Goal: Navigation & Orientation: Understand site structure

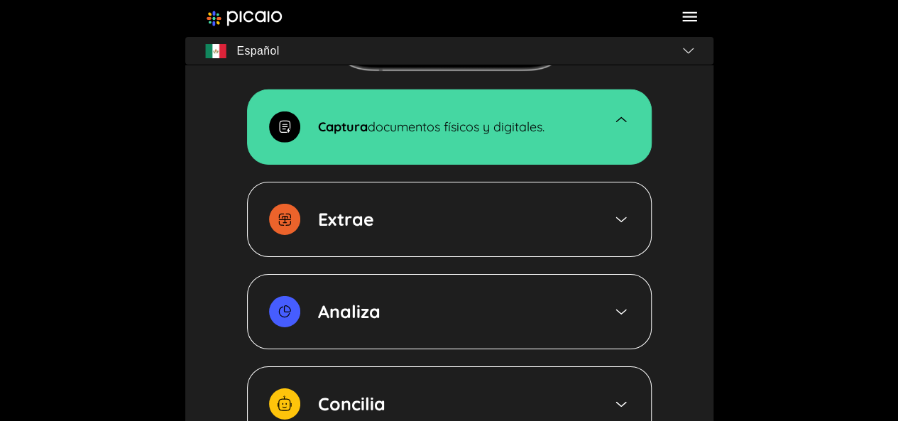
scroll to position [2242, 0]
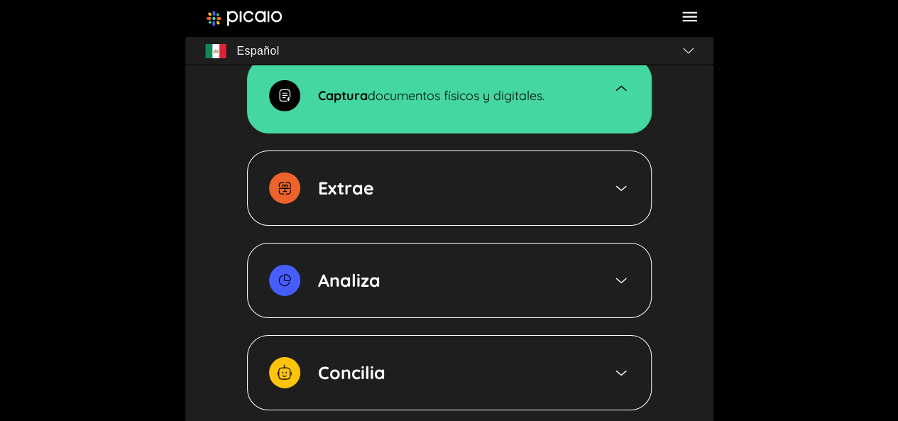
click at [619, 189] on img at bounding box center [620, 188] width 17 height 16
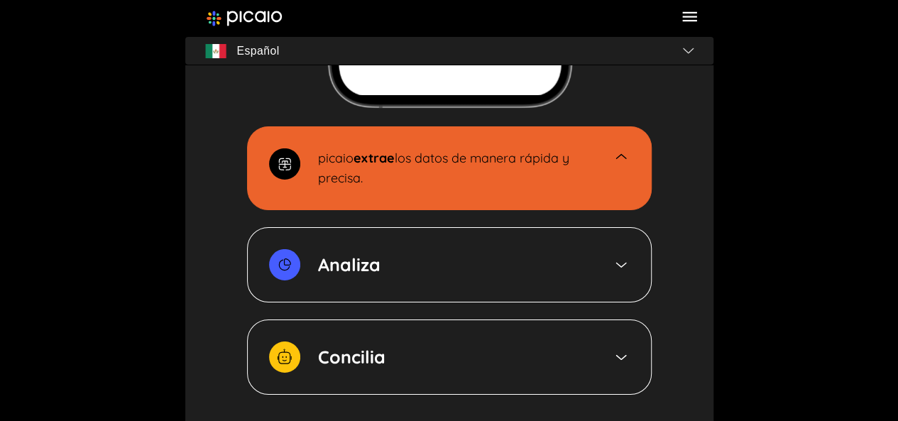
scroll to position [2284, 0]
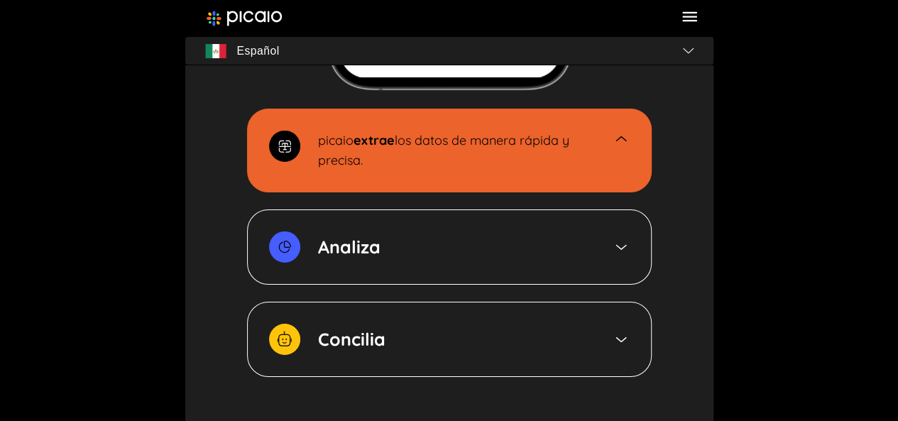
click at [616, 243] on img at bounding box center [620, 247] width 17 height 16
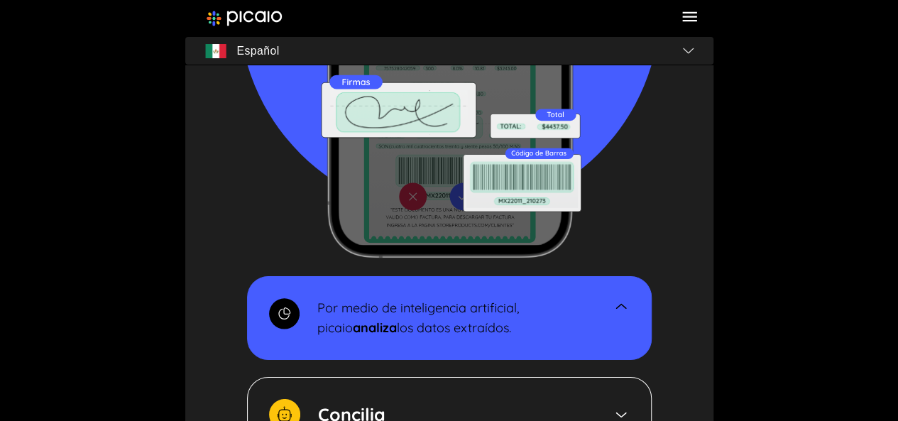
scroll to position [2212, 0]
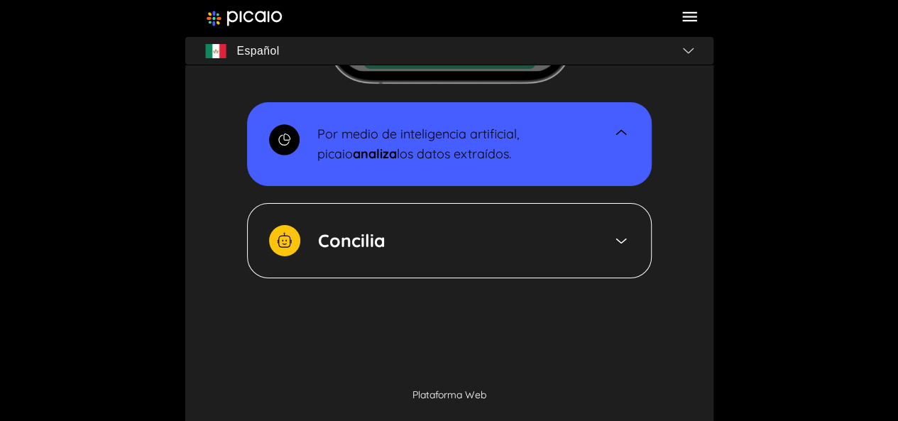
click at [616, 243] on img at bounding box center [620, 241] width 17 height 16
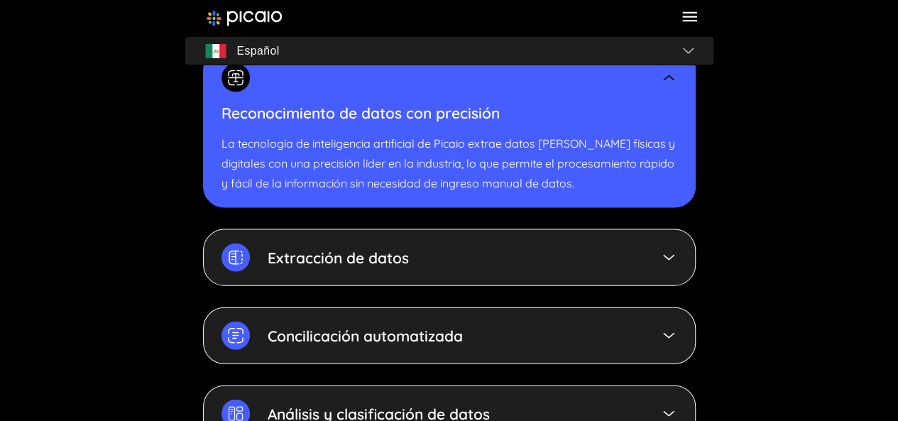
scroll to position [4157, 0]
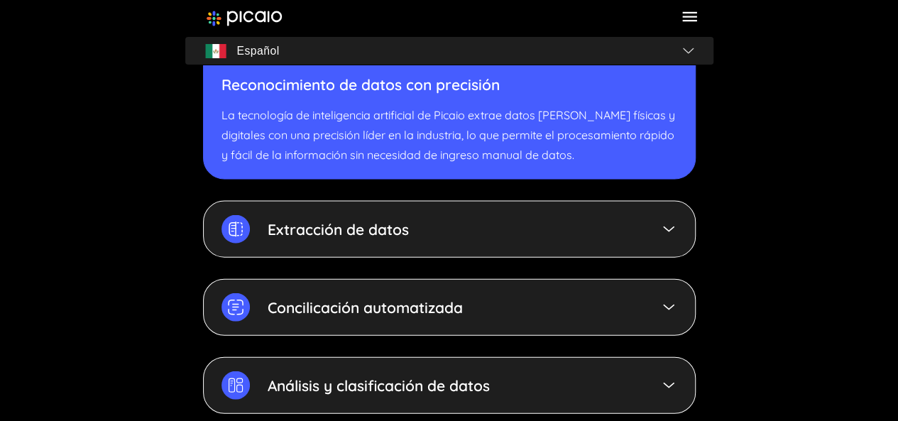
click at [665, 229] on img at bounding box center [668, 229] width 17 height 17
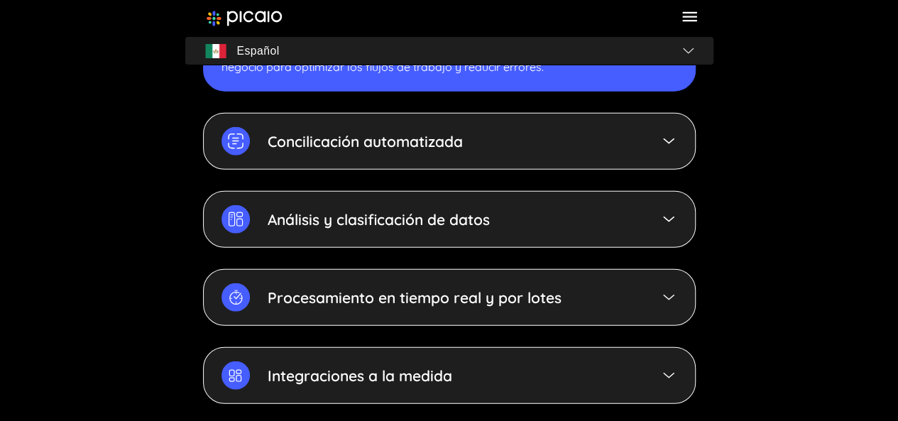
scroll to position [4327, 0]
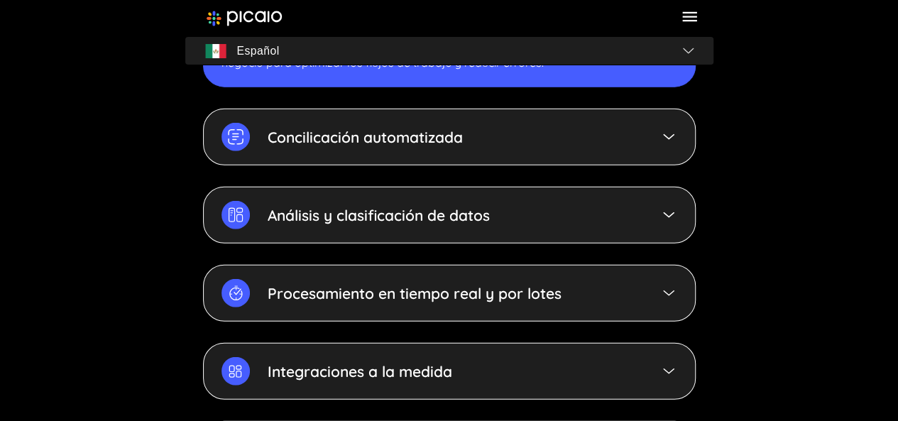
click at [667, 214] on img at bounding box center [668, 214] width 17 height 17
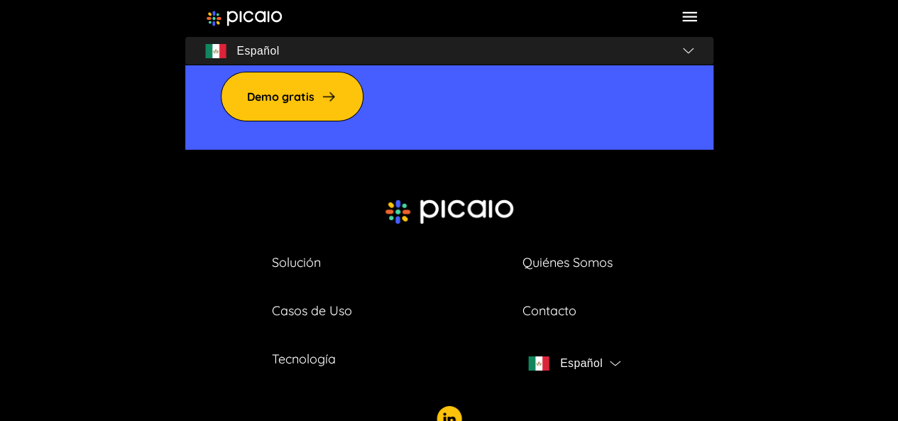
scroll to position [5065, 0]
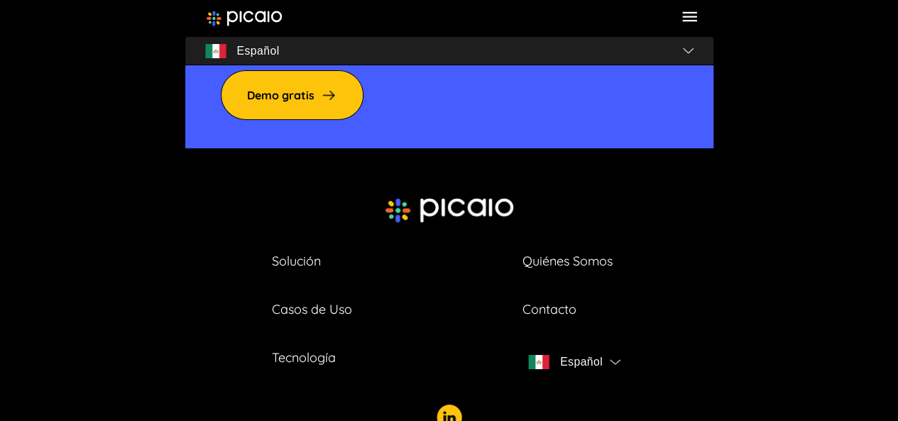
click at [332, 299] on link "Casos de Uso" at bounding box center [312, 309] width 80 height 20
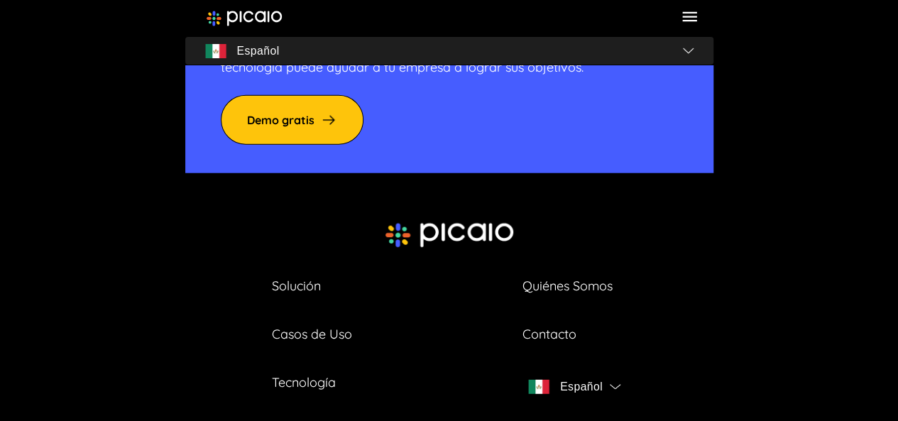
scroll to position [1760, 0]
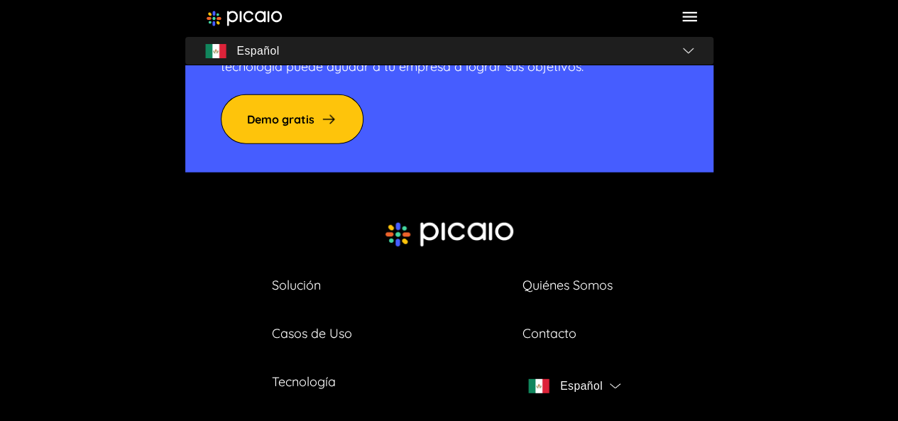
click at [539, 275] on link "Quiénes Somos" at bounding box center [567, 285] width 90 height 20
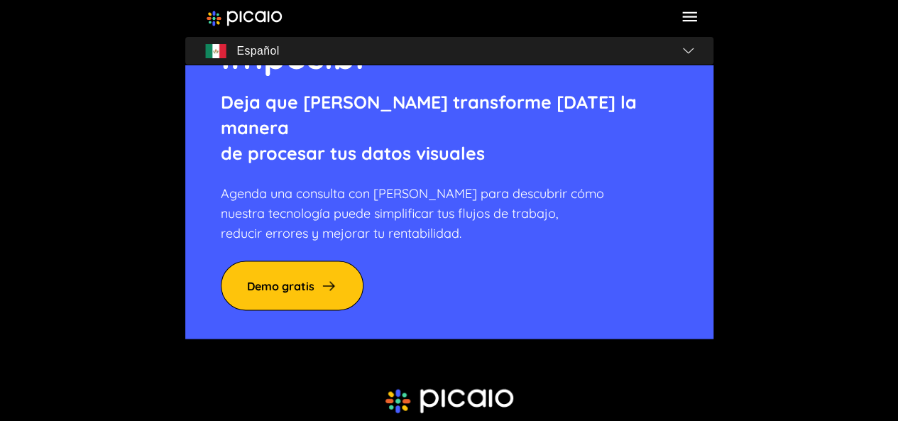
scroll to position [3945, 0]
